Goal: Task Accomplishment & Management: Use online tool/utility

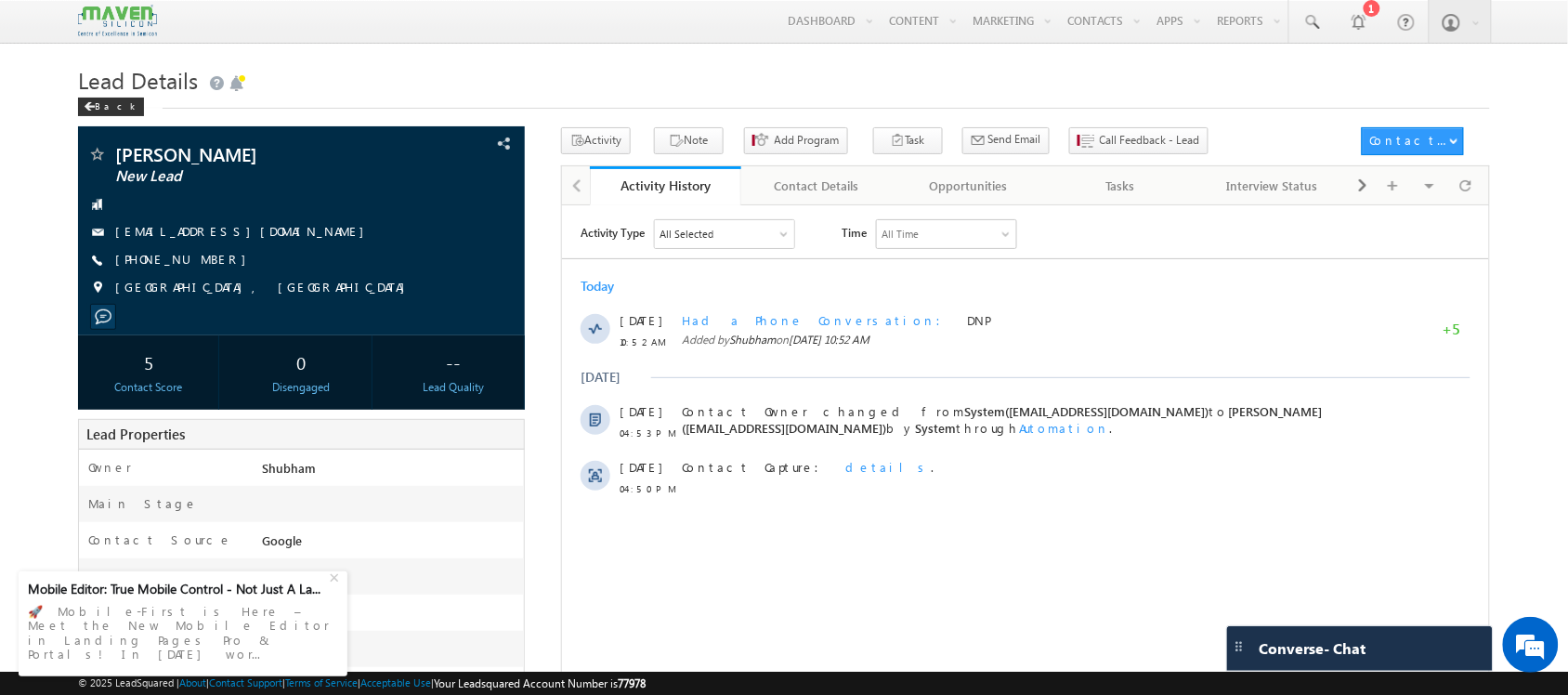
click at [639, 90] on h1 "Lead Details" at bounding box center [784, 78] width 1411 height 37
click at [680, 141] on button "Note" at bounding box center [688, 141] width 69 height 27
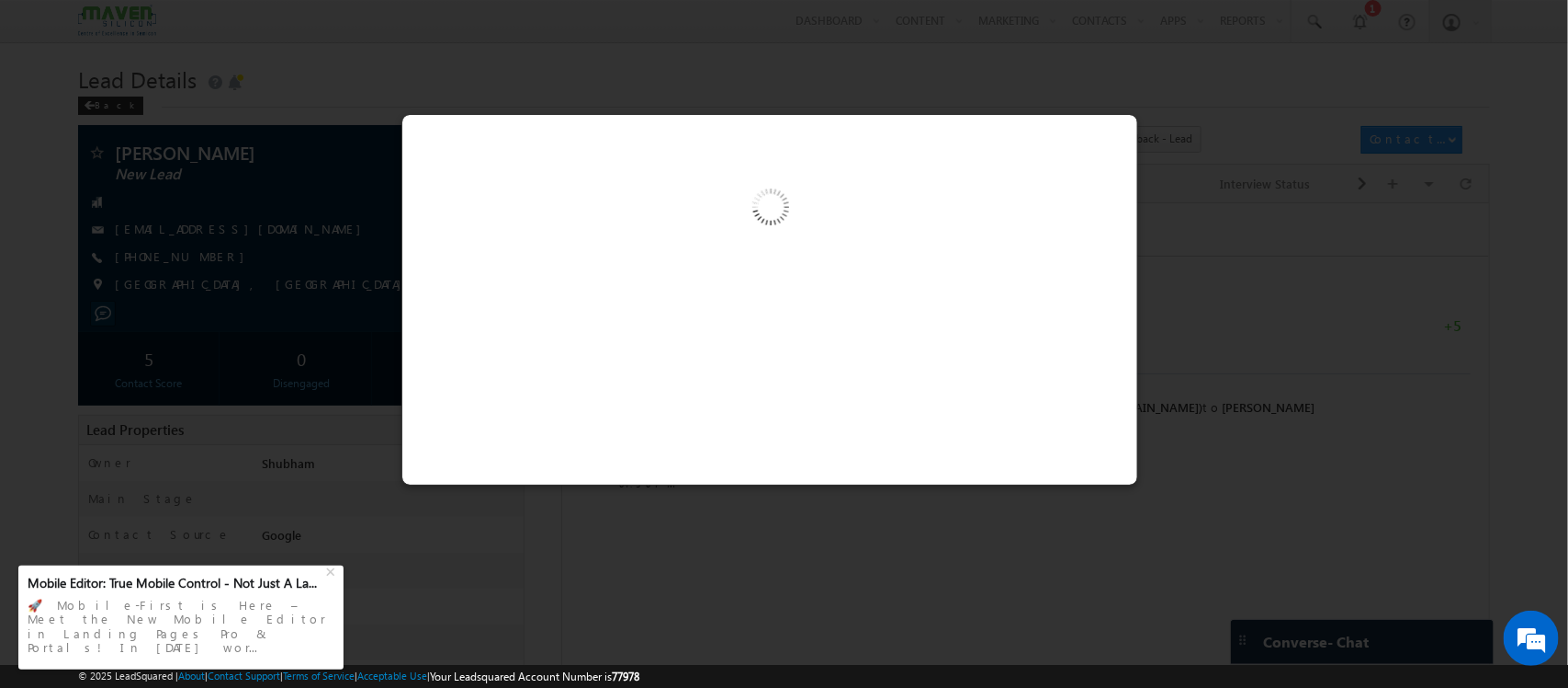
click at [814, 288] on img at bounding box center [770, 210] width 190 height 190
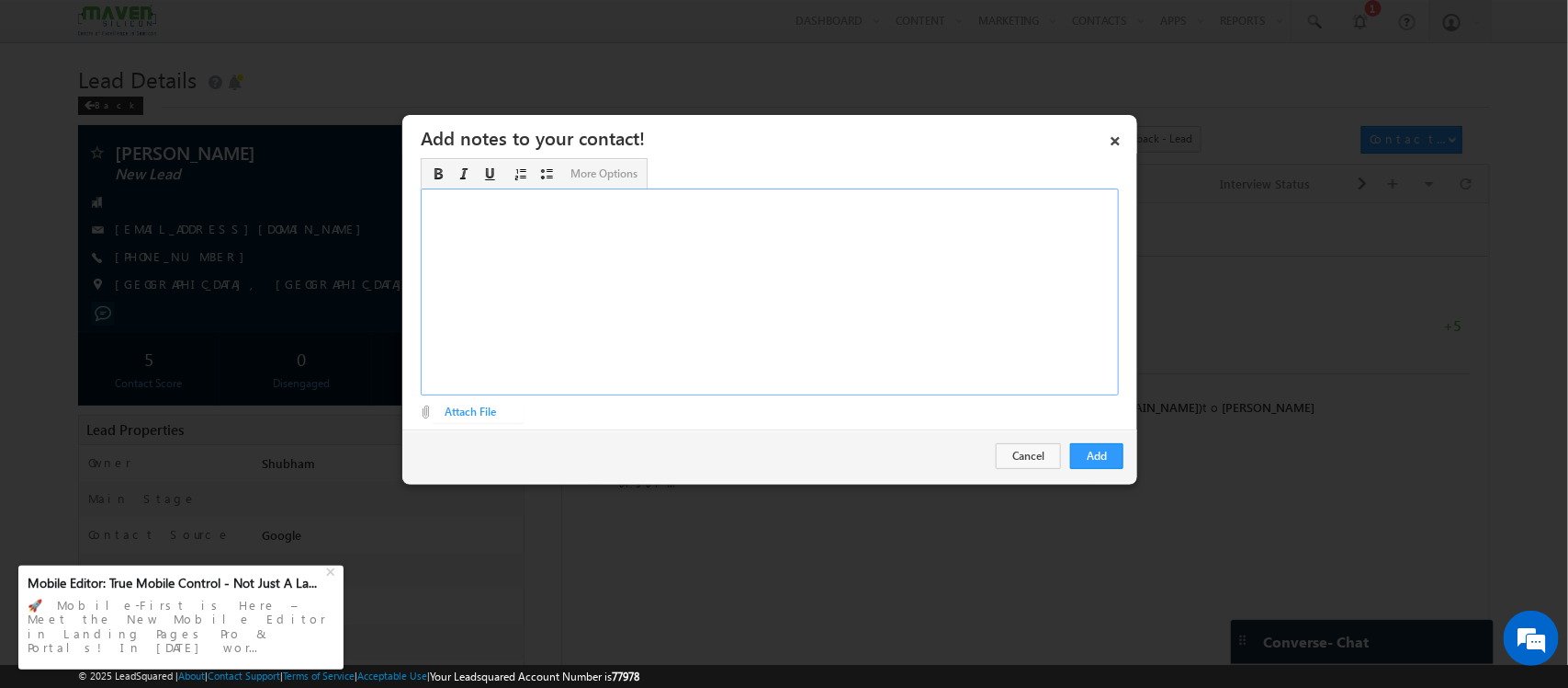
click at [814, 288] on div "Rich Text Editor, Description-inline-editor-div" at bounding box center [770, 291] width 698 height 207
click at [1071, 456] on button "Add" at bounding box center [1097, 456] width 53 height 25
